Goal: Check status

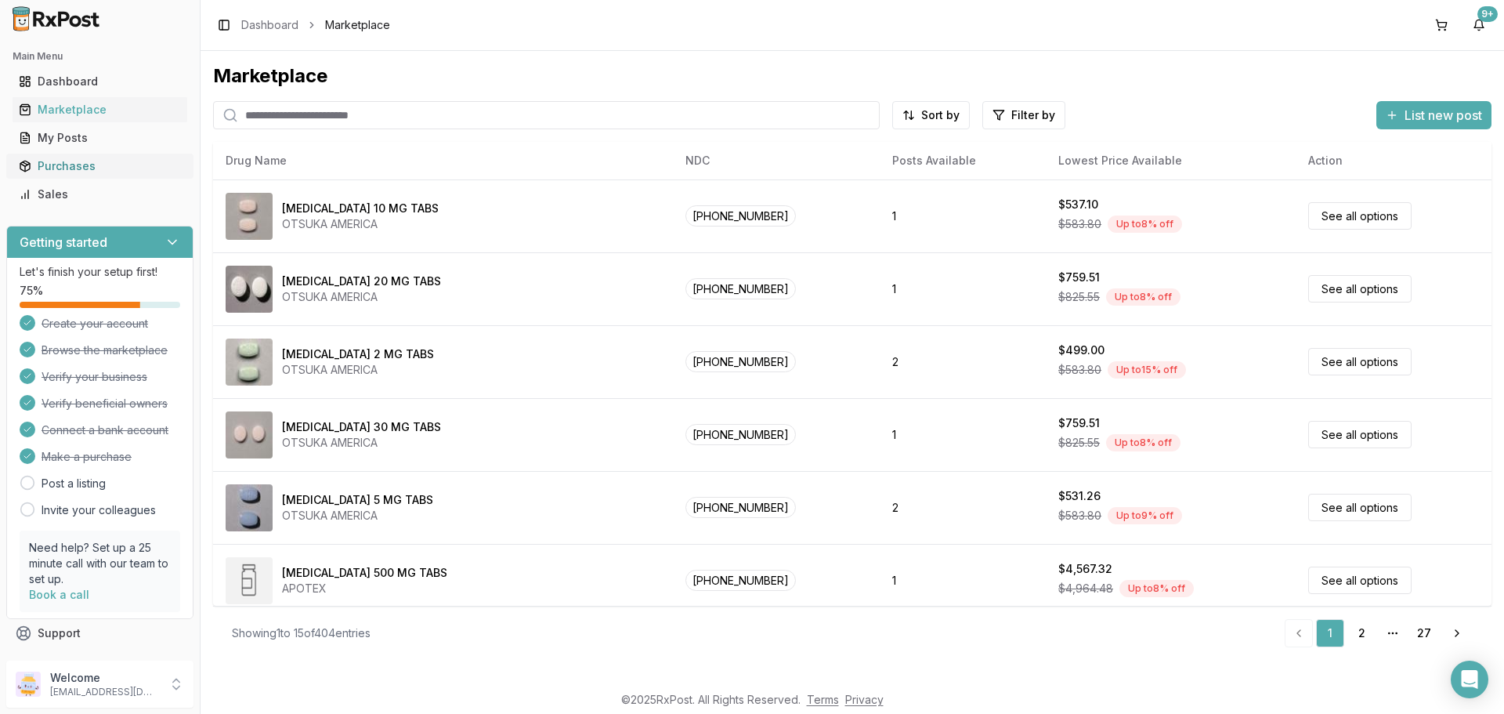
click at [70, 170] on div "Purchases" at bounding box center [100, 166] width 162 height 16
click at [68, 166] on div "Purchases" at bounding box center [100, 166] width 162 height 16
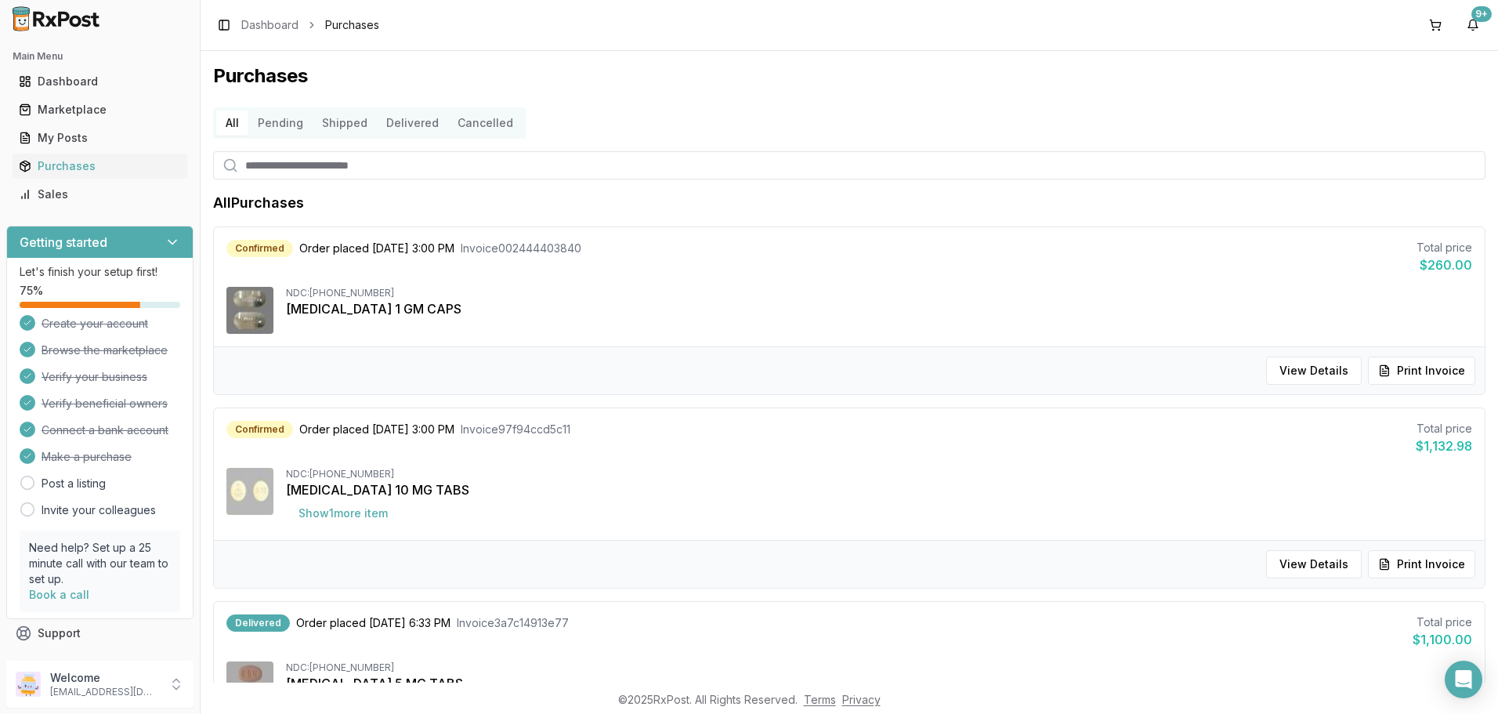
click at [346, 123] on button "Shipped" at bounding box center [345, 122] width 64 height 25
